Goal: Task Accomplishment & Management: Complete application form

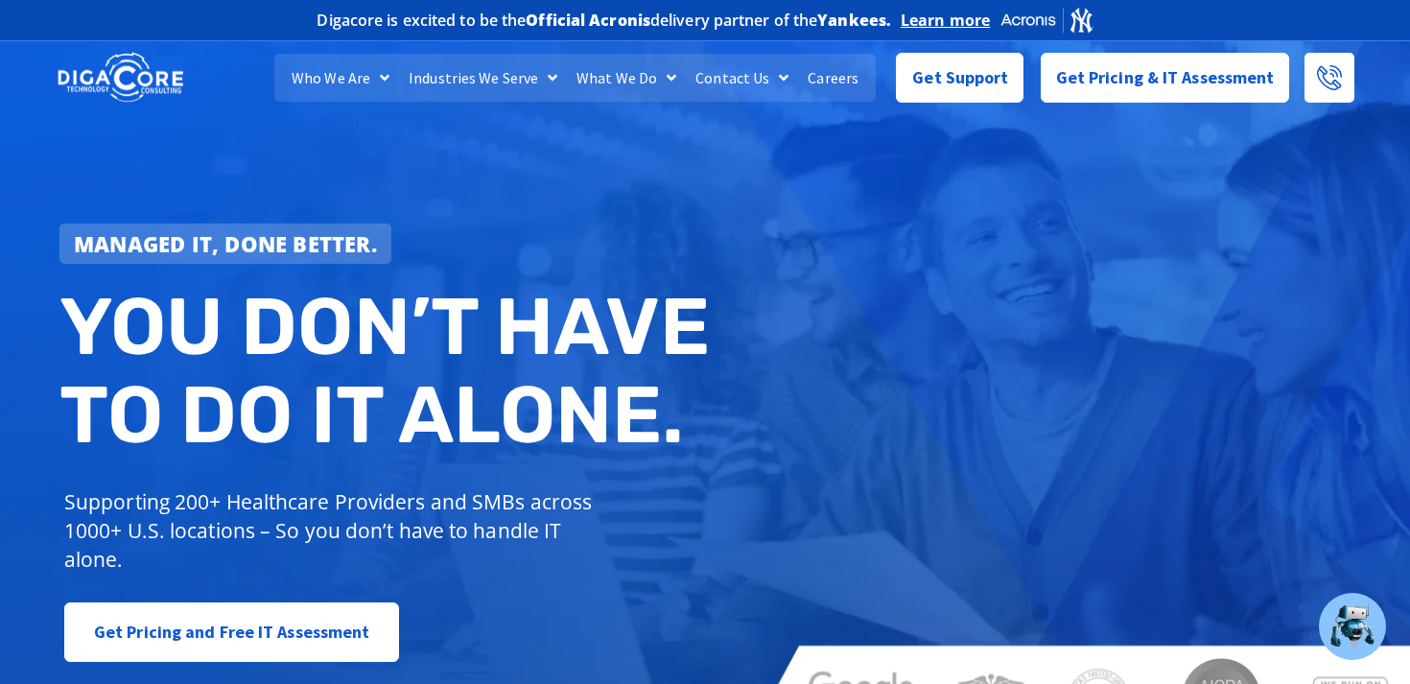
click at [827, 88] on link "Careers" at bounding box center [833, 78] width 70 height 48
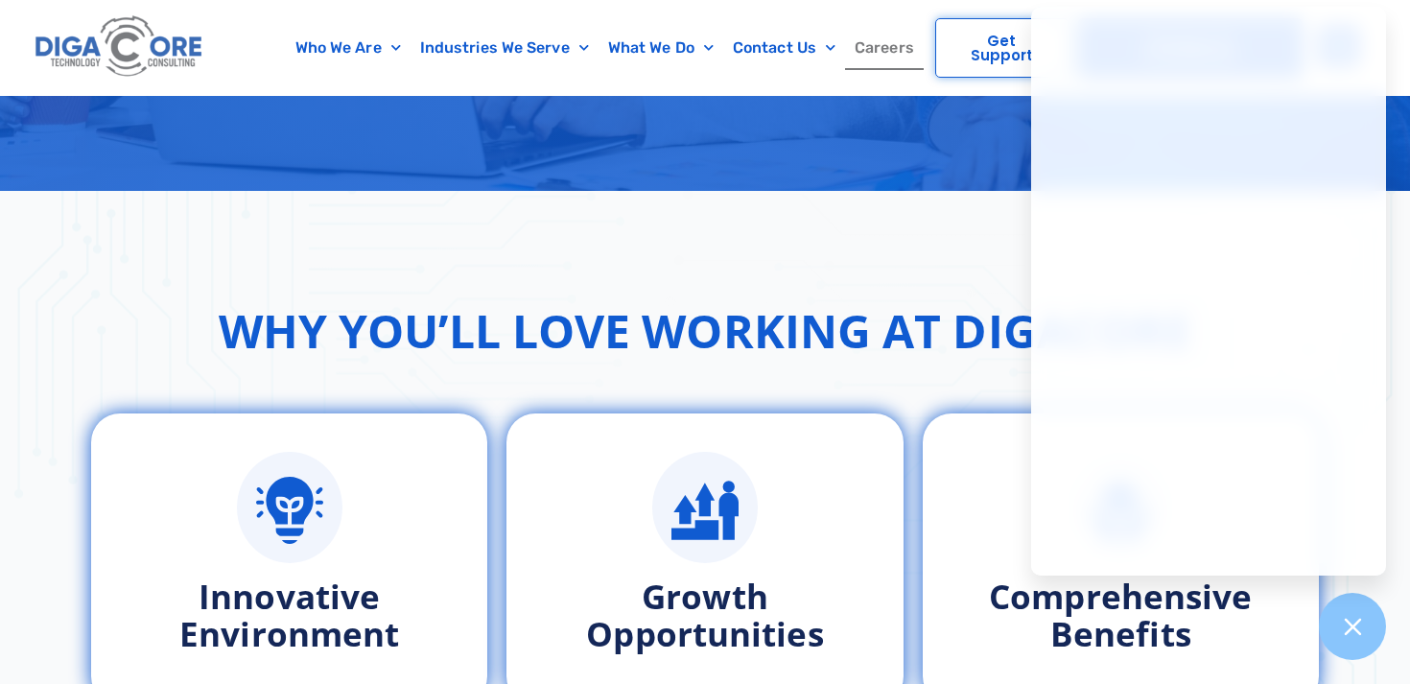
scroll to position [756, 0]
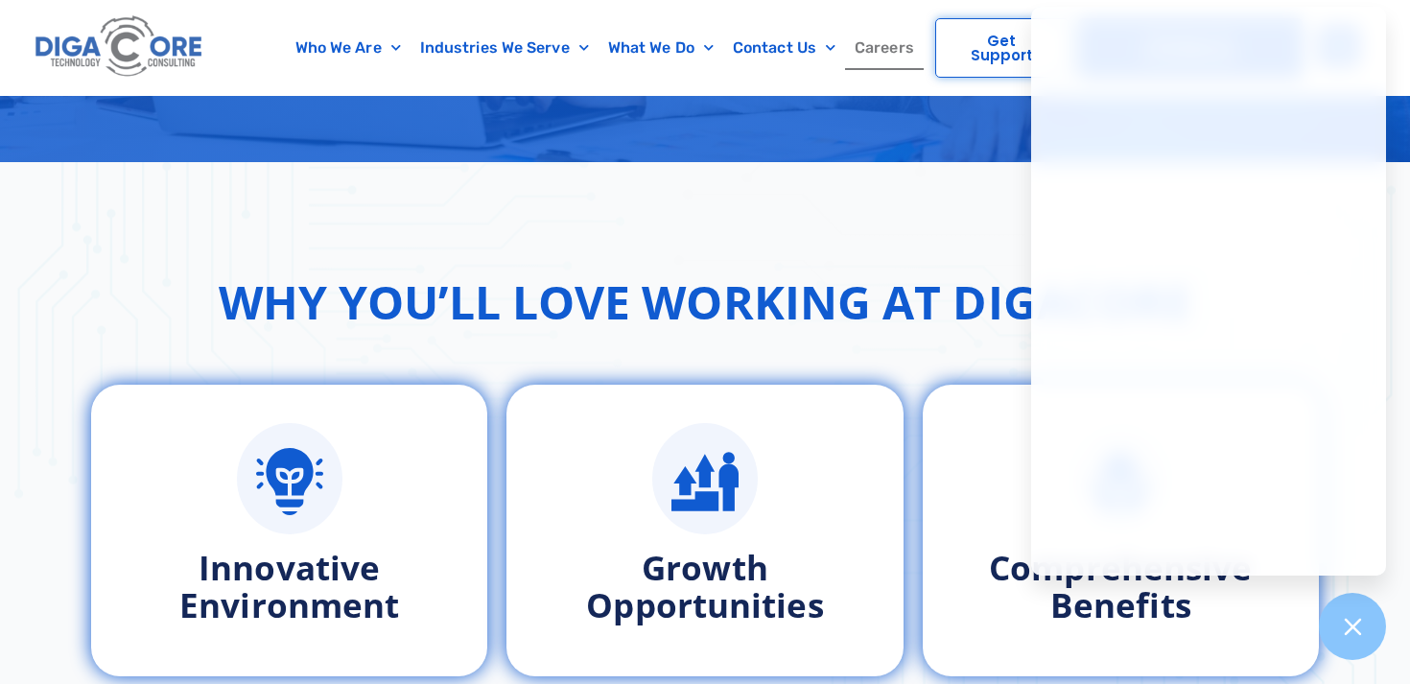
click at [724, 221] on div "Why You’ll Love Working at Digacore Innovative Environment Growth Opportunities…" at bounding box center [705, 472] width 1410 height 620
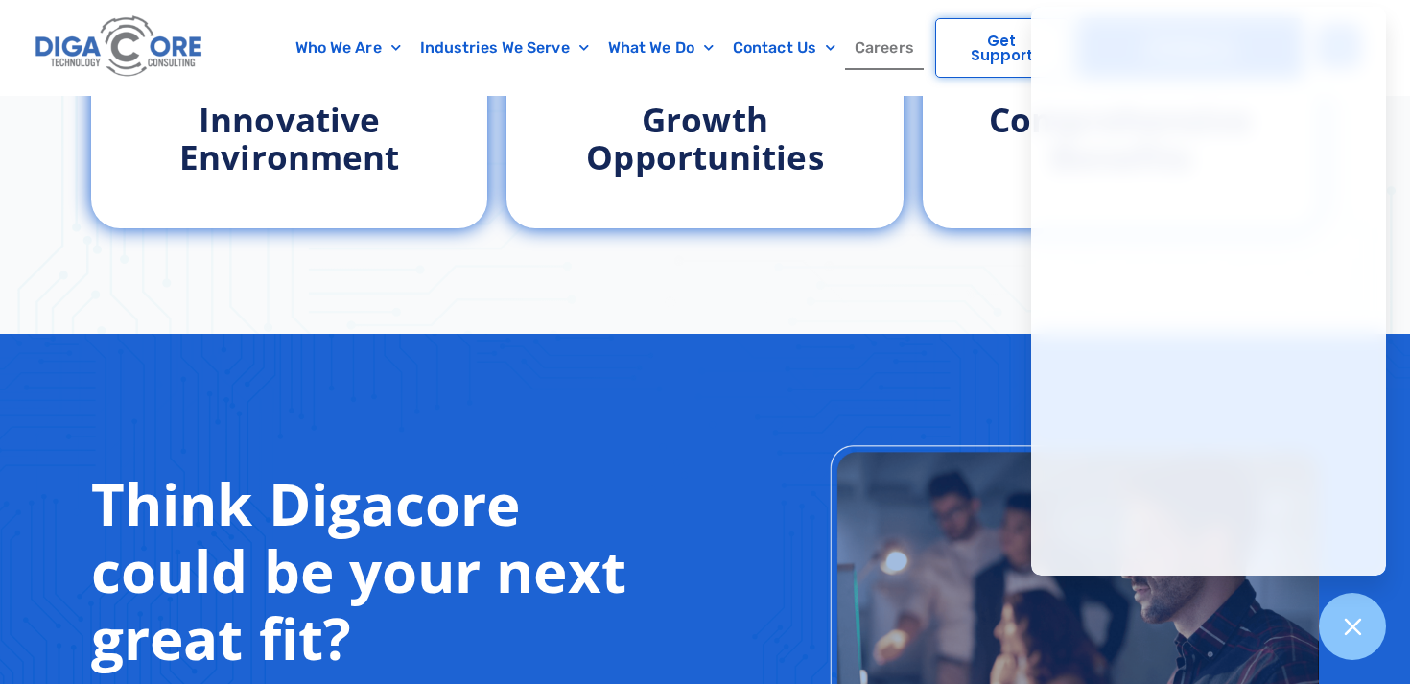
scroll to position [1220, 0]
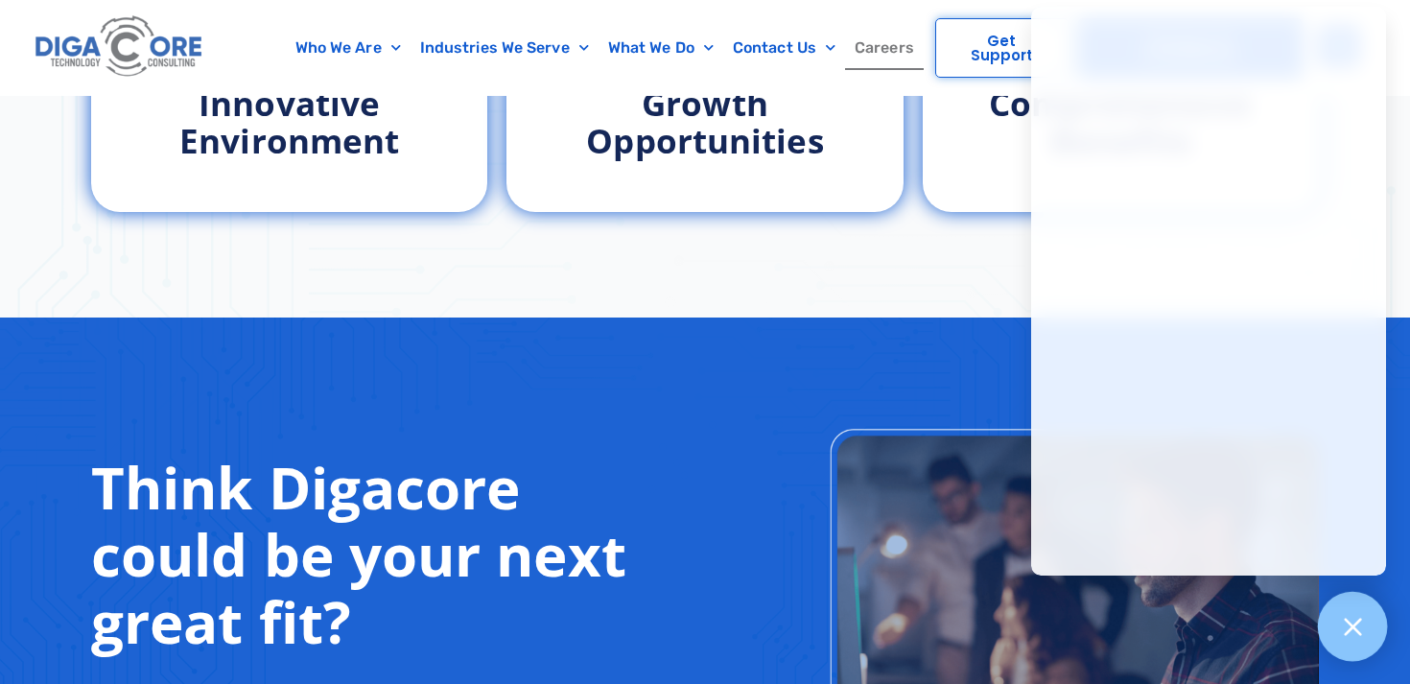
click at [1350, 612] on div at bounding box center [1353, 627] width 70 height 70
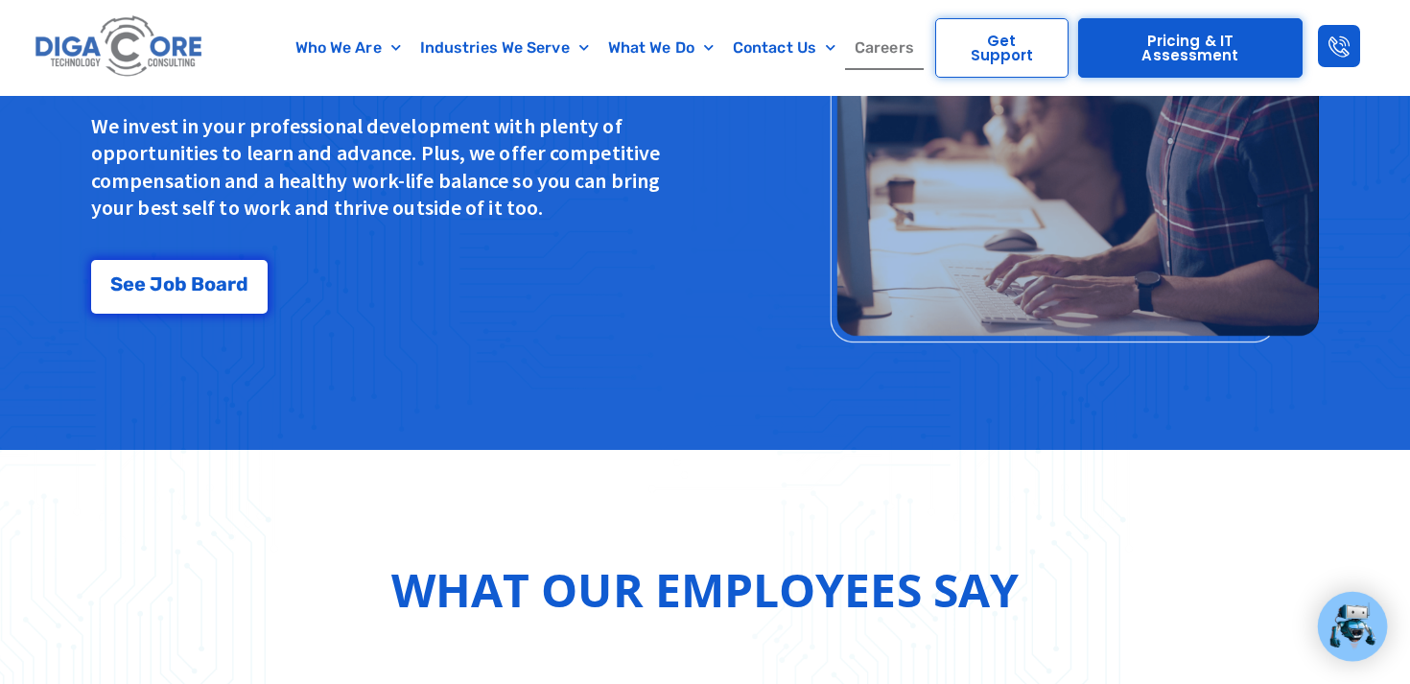
scroll to position [1793, 0]
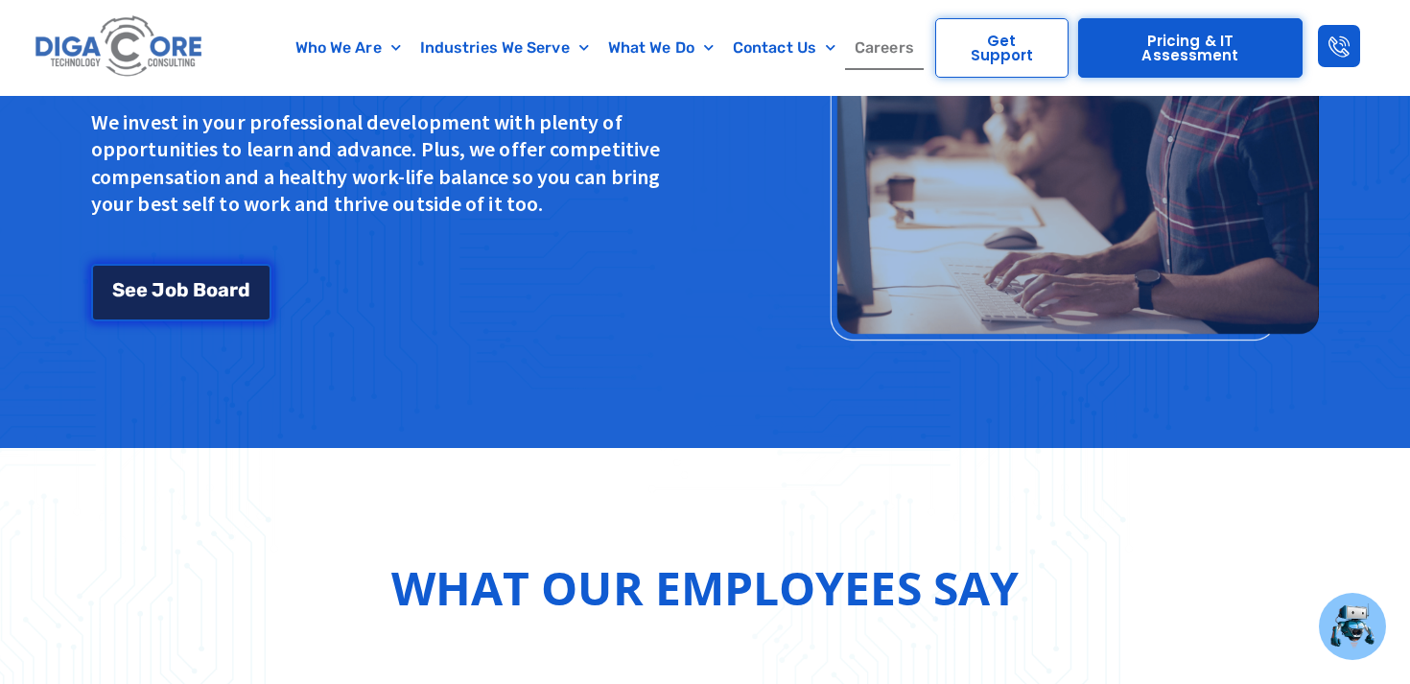
click at [151, 276] on link "S e e J o b B o a r d" at bounding box center [181, 293] width 180 height 58
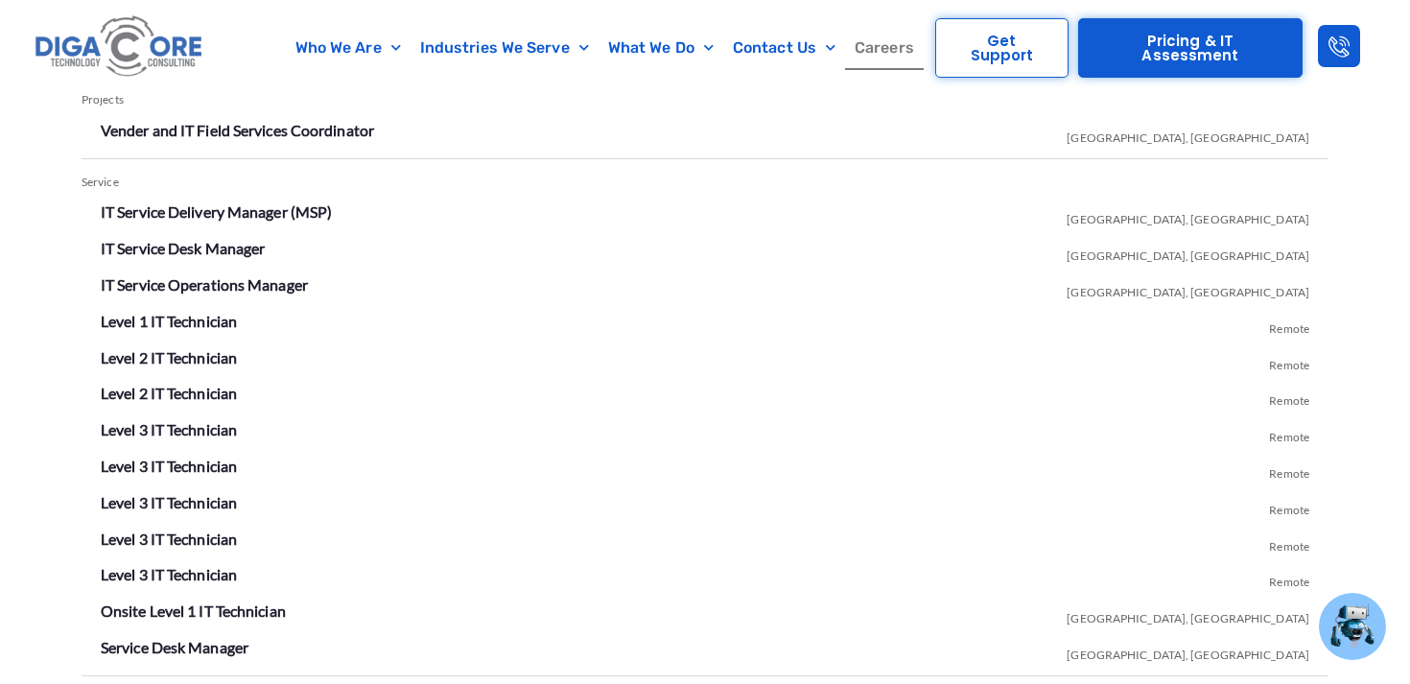
scroll to position [3528, 0]
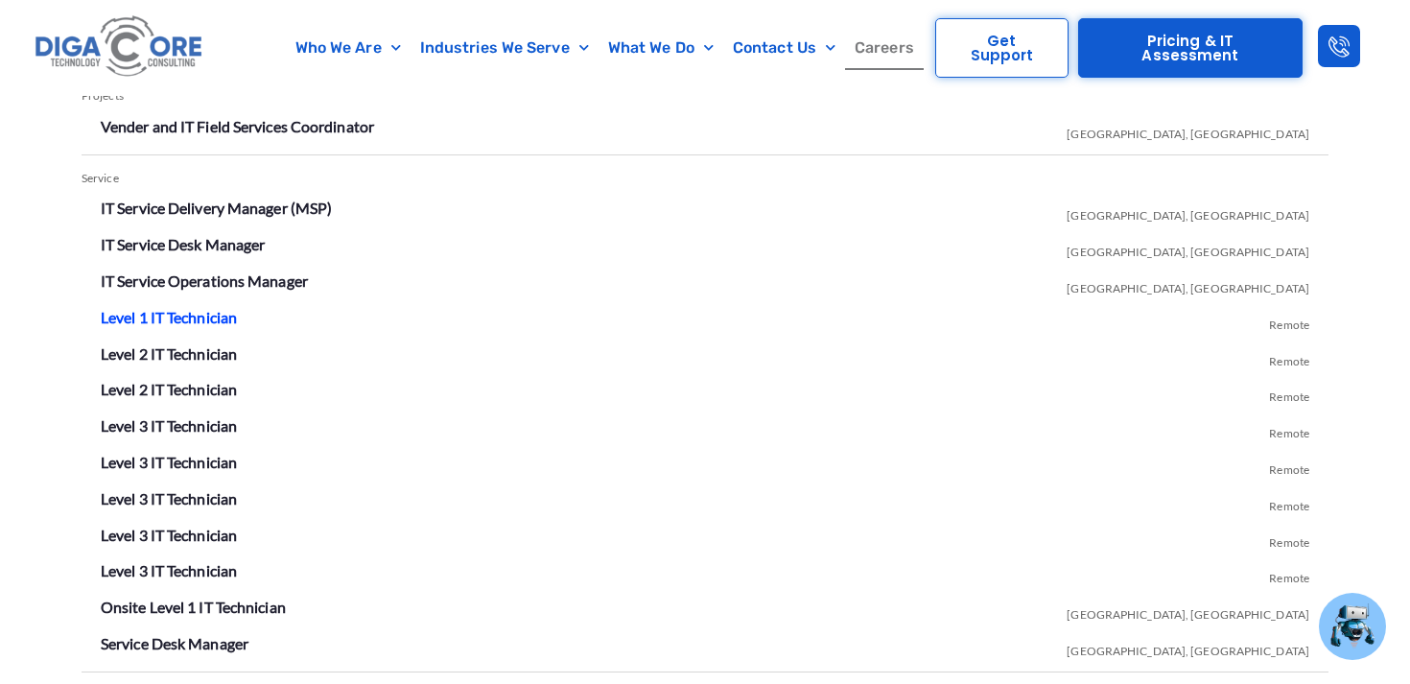
click at [118, 313] on link "Level 1 IT Technician" at bounding box center [169, 317] width 136 height 18
